Goal: Task Accomplishment & Management: Complete application form

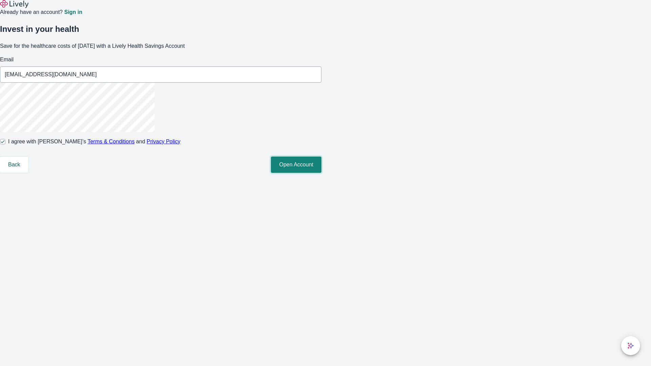
click at [321, 173] on button "Open Account" at bounding box center [296, 165] width 51 height 16
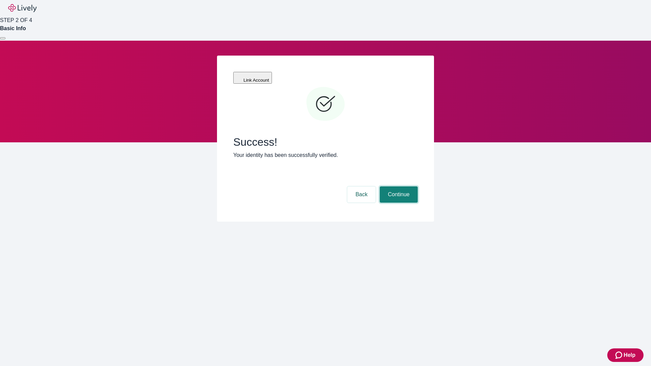
click at [398, 186] on button "Continue" at bounding box center [399, 194] width 38 height 16
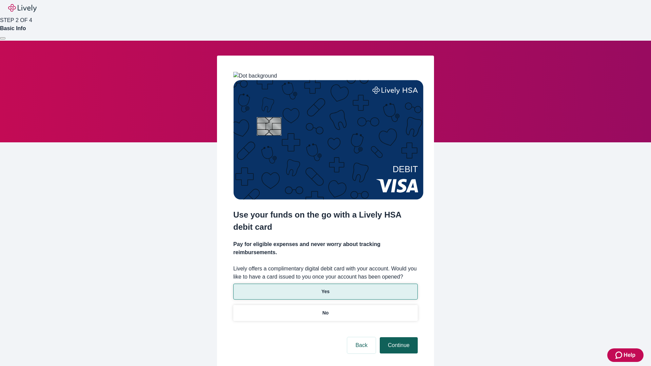
click at [325, 309] on p "No" at bounding box center [325, 312] width 6 height 7
click at [398, 337] on button "Continue" at bounding box center [399, 345] width 38 height 16
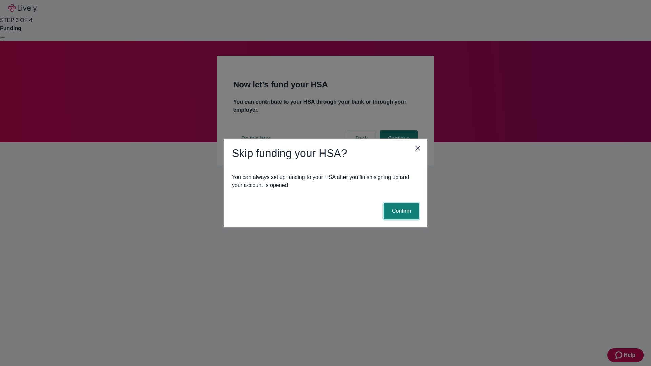
click at [400, 211] on button "Confirm" at bounding box center [401, 211] width 35 height 16
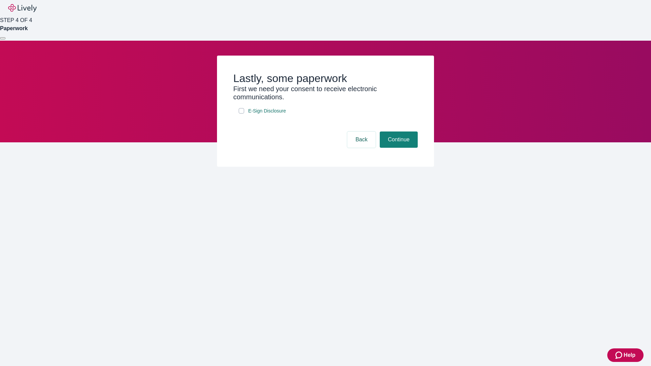
click at [241, 114] on input "E-Sign Disclosure" at bounding box center [241, 110] width 5 height 5
checkbox input "true"
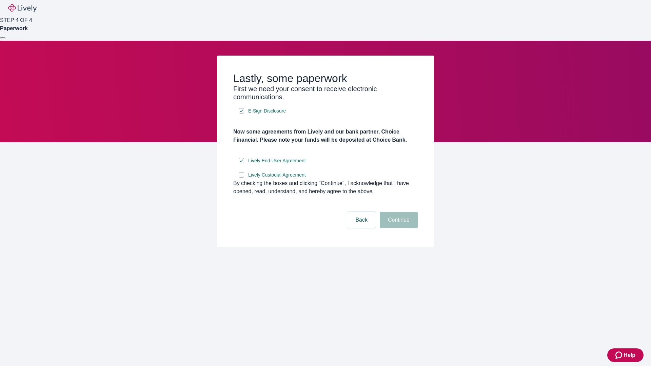
click at [241, 178] on input "Lively Custodial Agreement" at bounding box center [241, 174] width 5 height 5
checkbox input "true"
click at [398, 228] on button "Continue" at bounding box center [399, 220] width 38 height 16
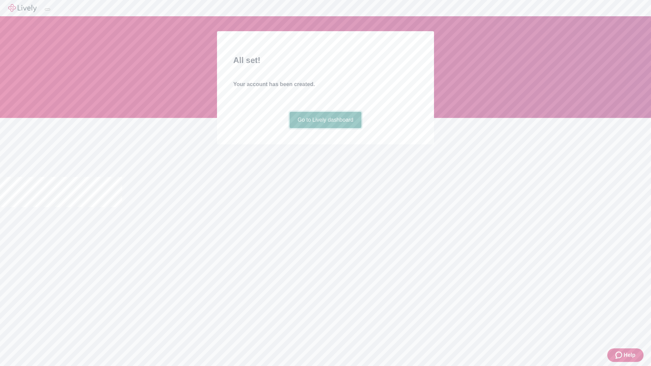
click at [325, 128] on link "Go to Lively dashboard" at bounding box center [325, 120] width 72 height 16
